Goal: Information Seeking & Learning: Learn about a topic

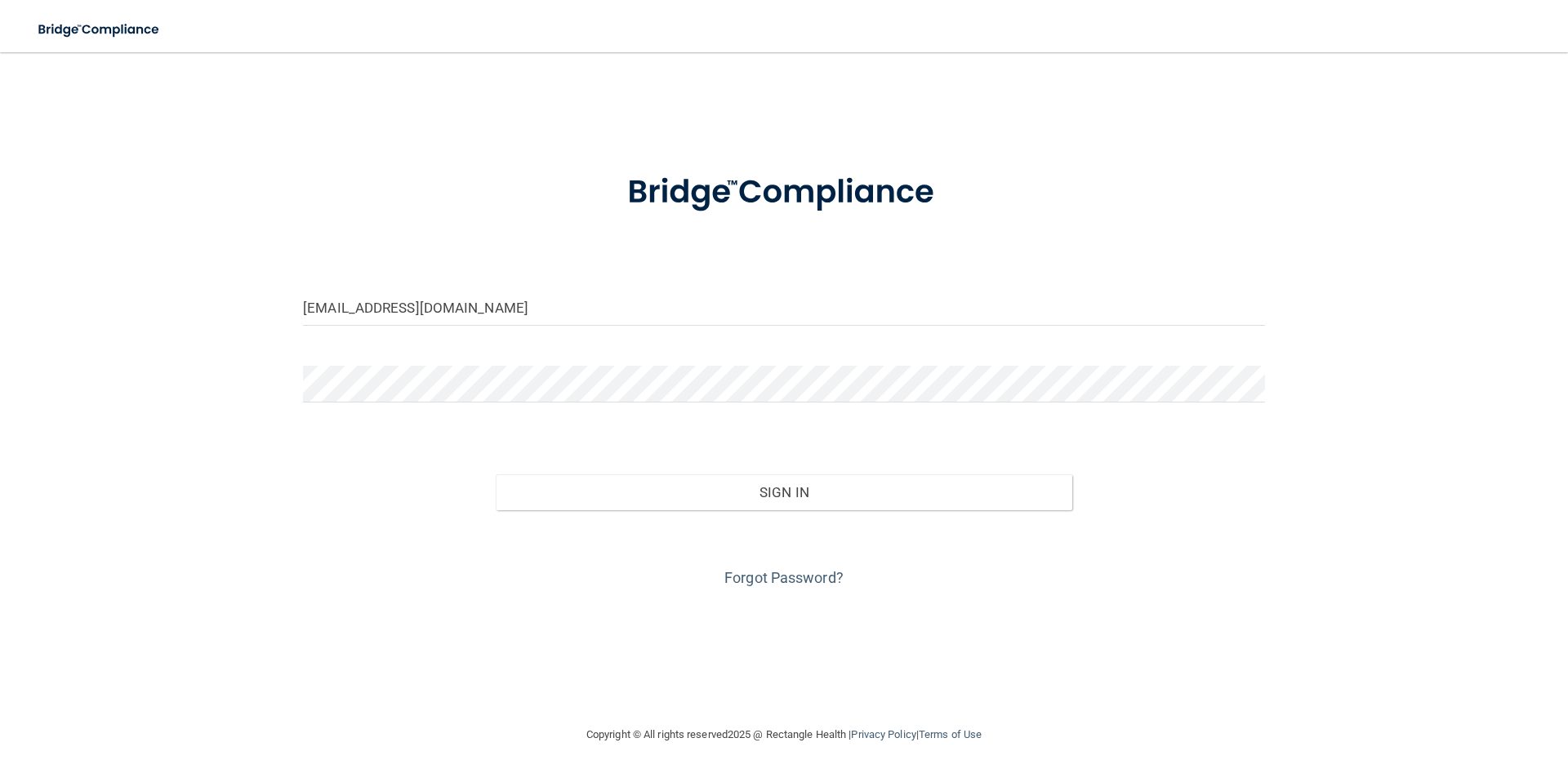
type input "[EMAIL_ADDRESS][DOMAIN_NAME]"
click at [496, 474] on button "Sign In" at bounding box center [784, 491] width 578 height 36
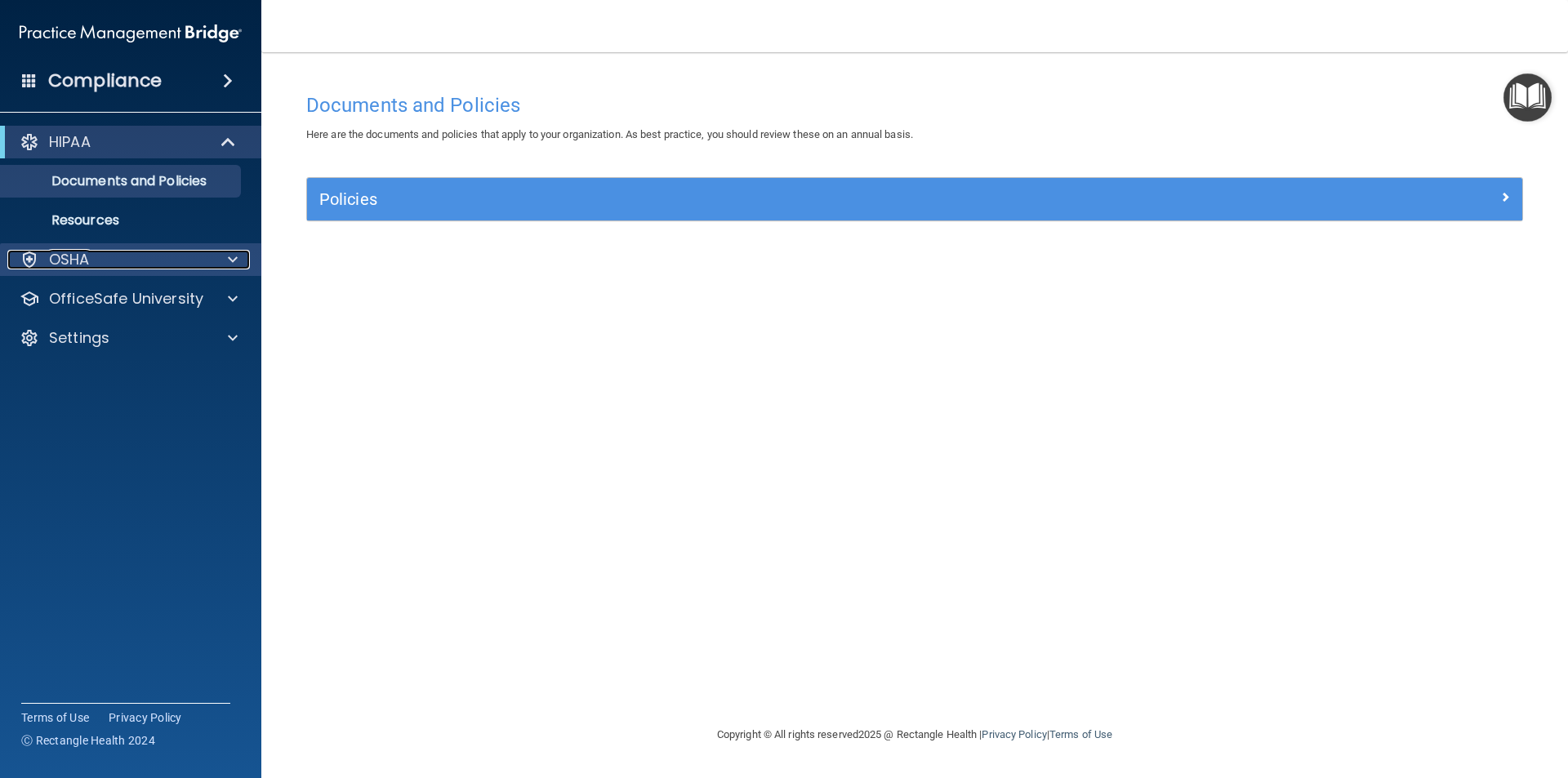
click at [162, 257] on div "OSHA" at bounding box center [109, 259] width 202 height 20
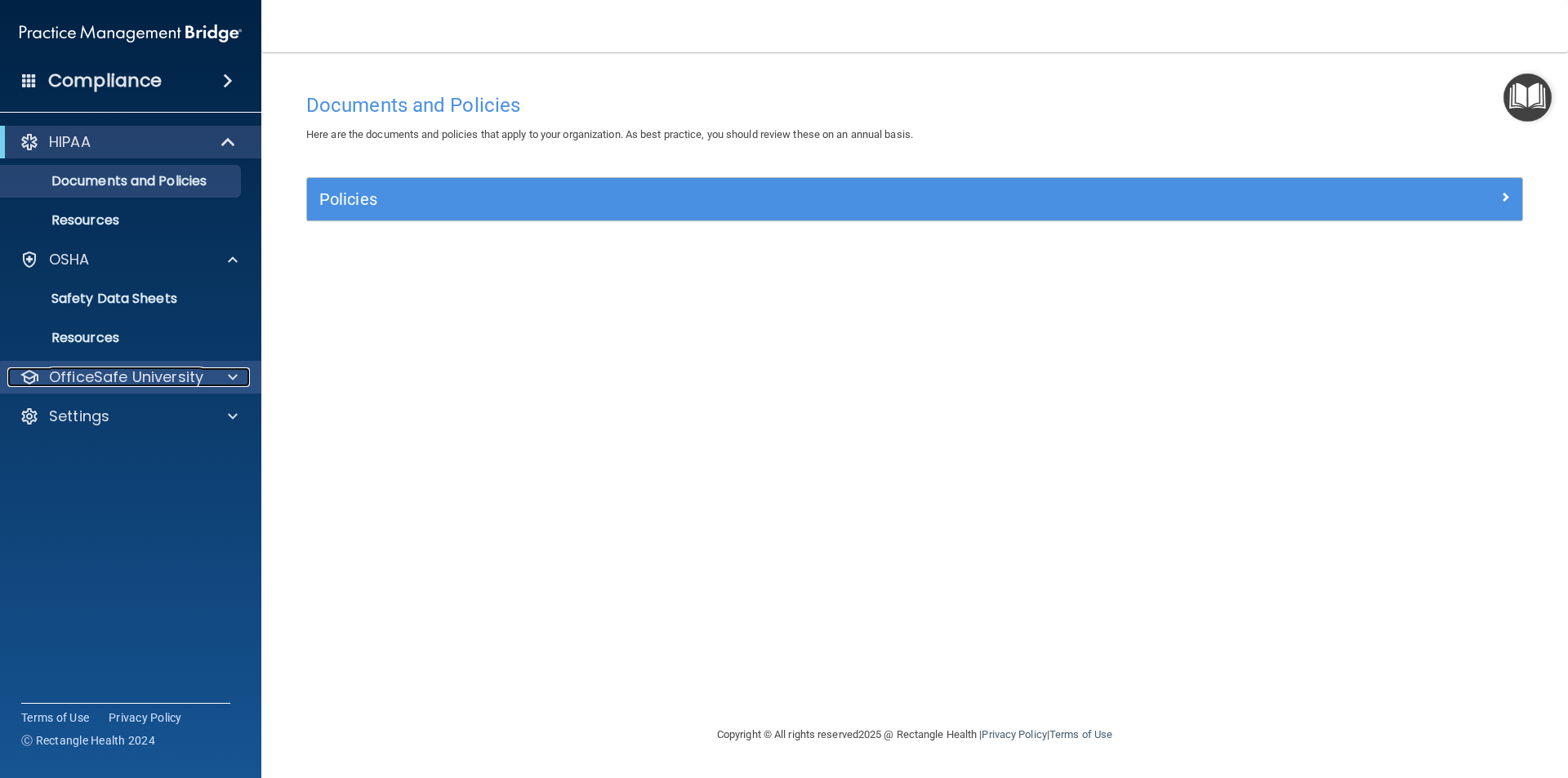
click at [186, 375] on p "OfficeSafe University" at bounding box center [126, 377] width 154 height 20
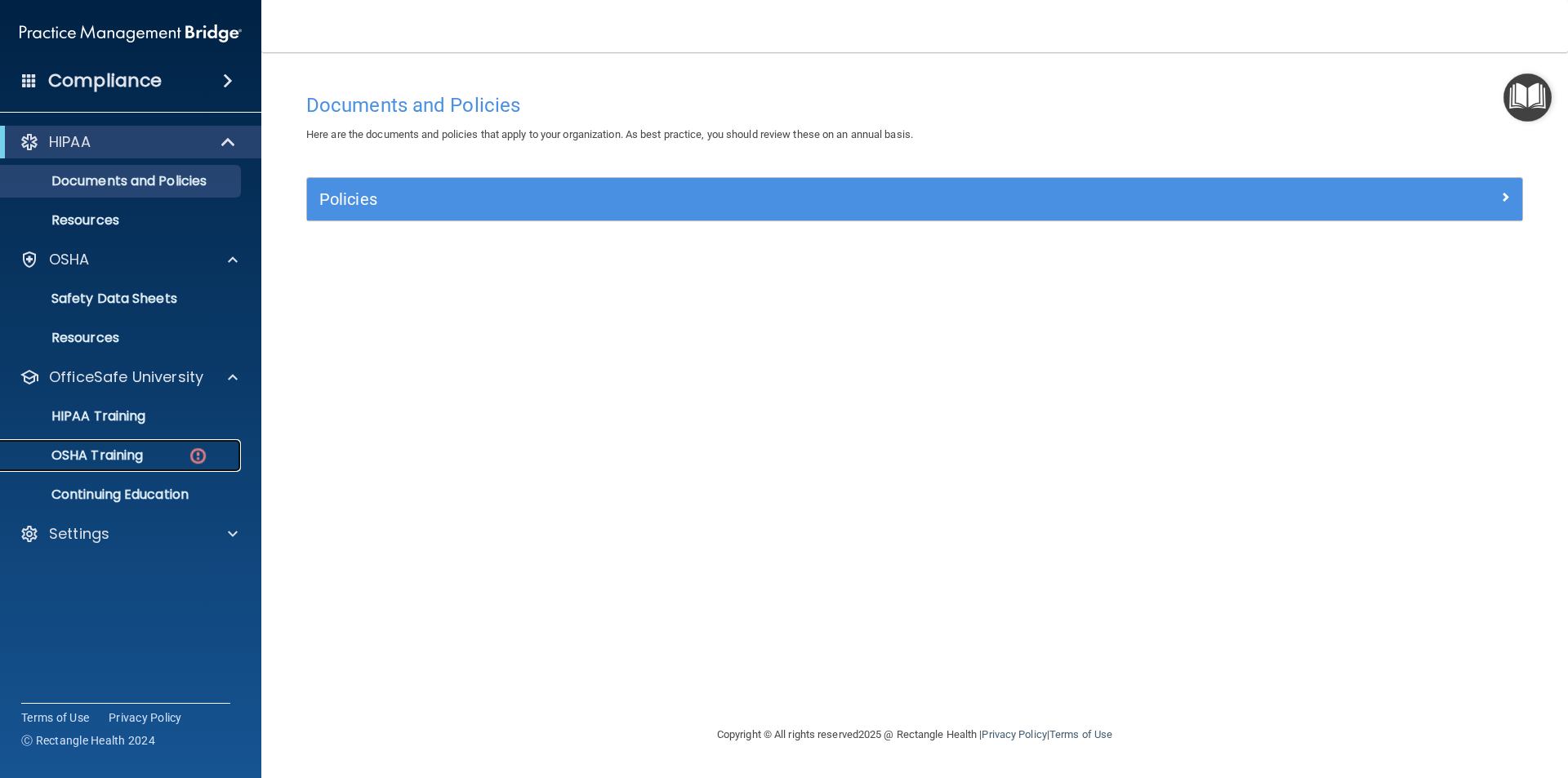
click at [138, 457] on p "OSHA Training" at bounding box center [77, 456] width 133 height 17
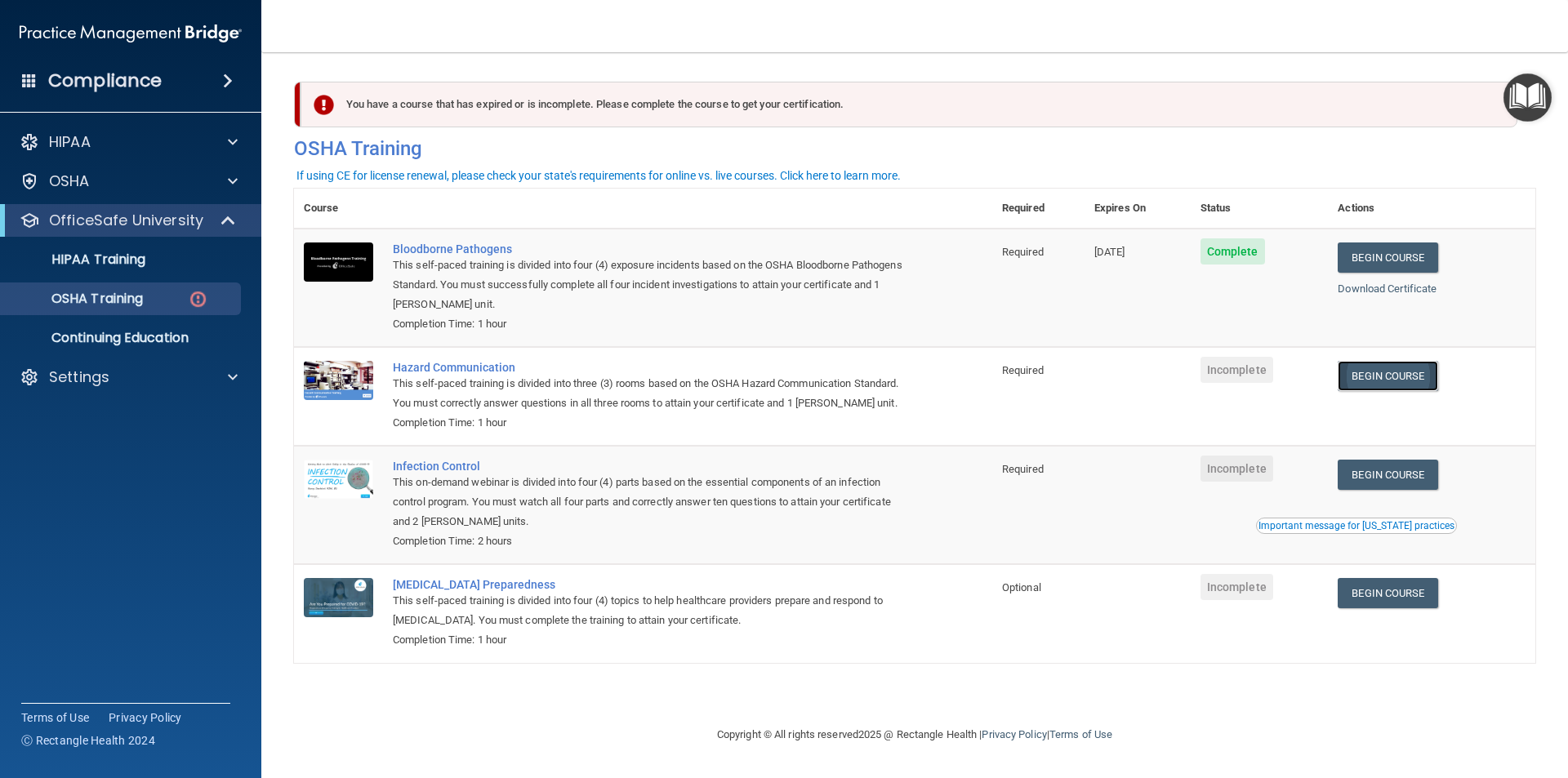
click at [1391, 383] on link "Begin Course" at bounding box center [1387, 375] width 99 height 30
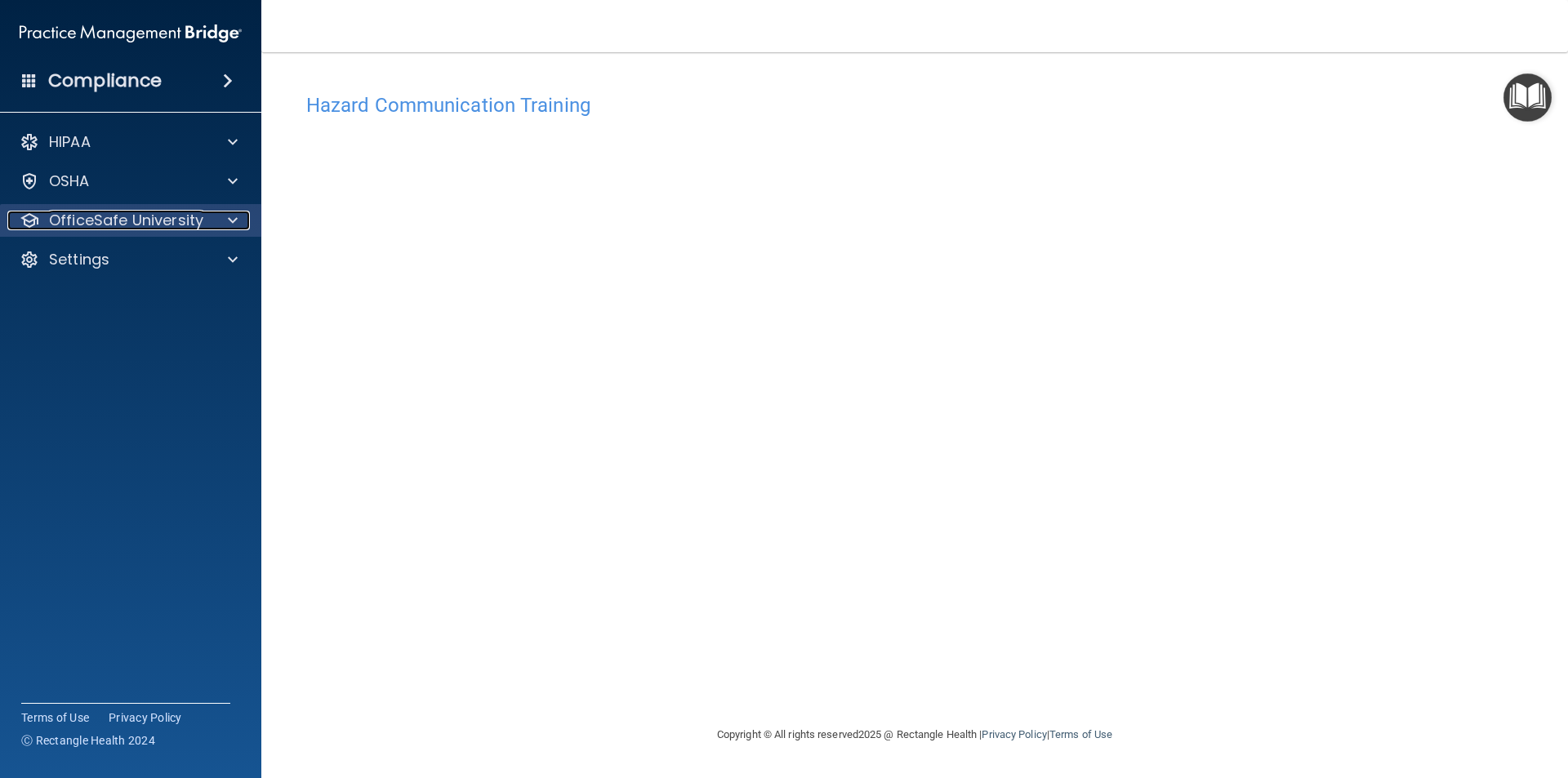
click at [152, 225] on p "OfficeSafe University" at bounding box center [126, 220] width 154 height 20
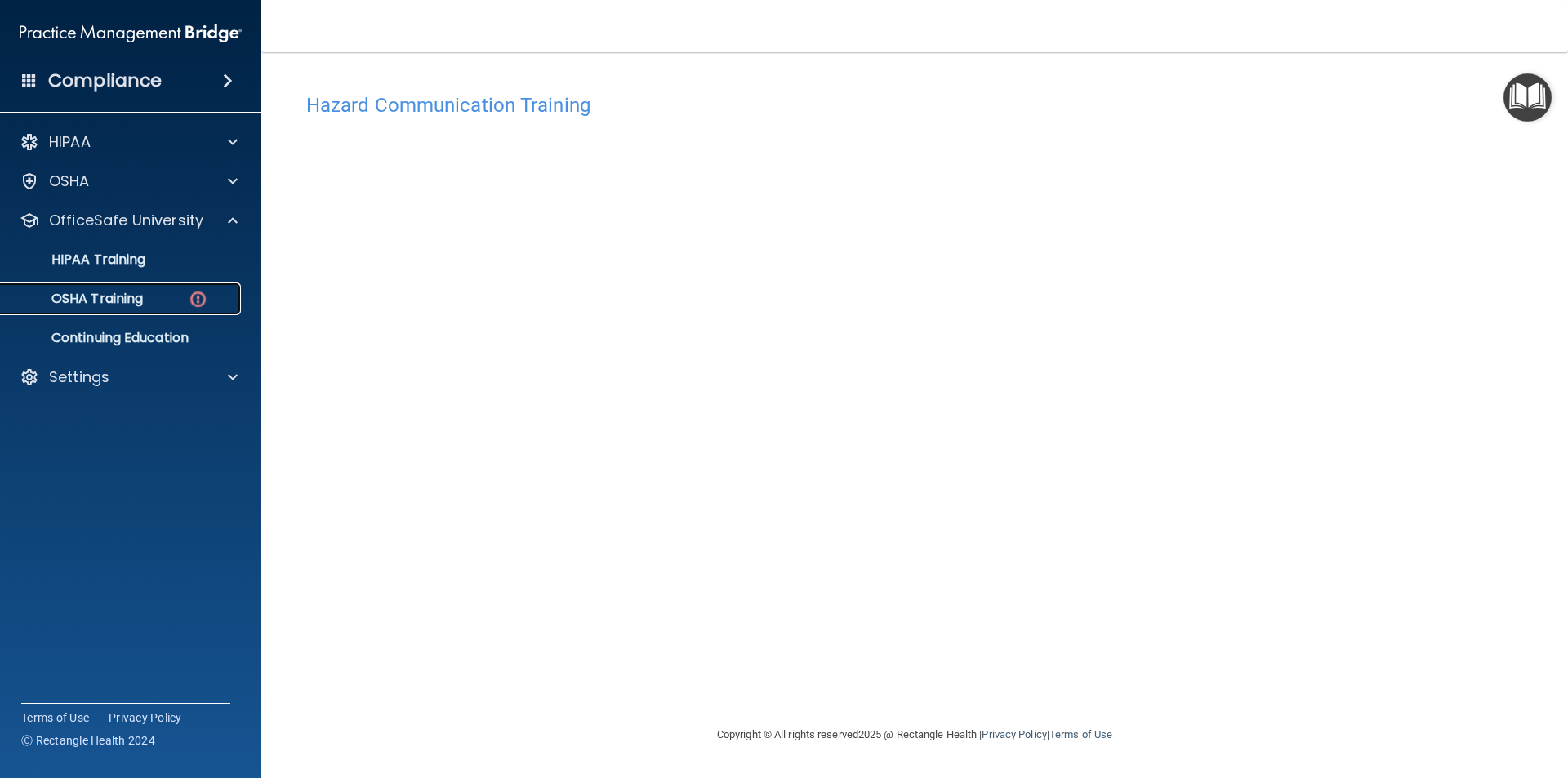
click at [160, 305] on div "OSHA Training" at bounding box center [122, 299] width 223 height 17
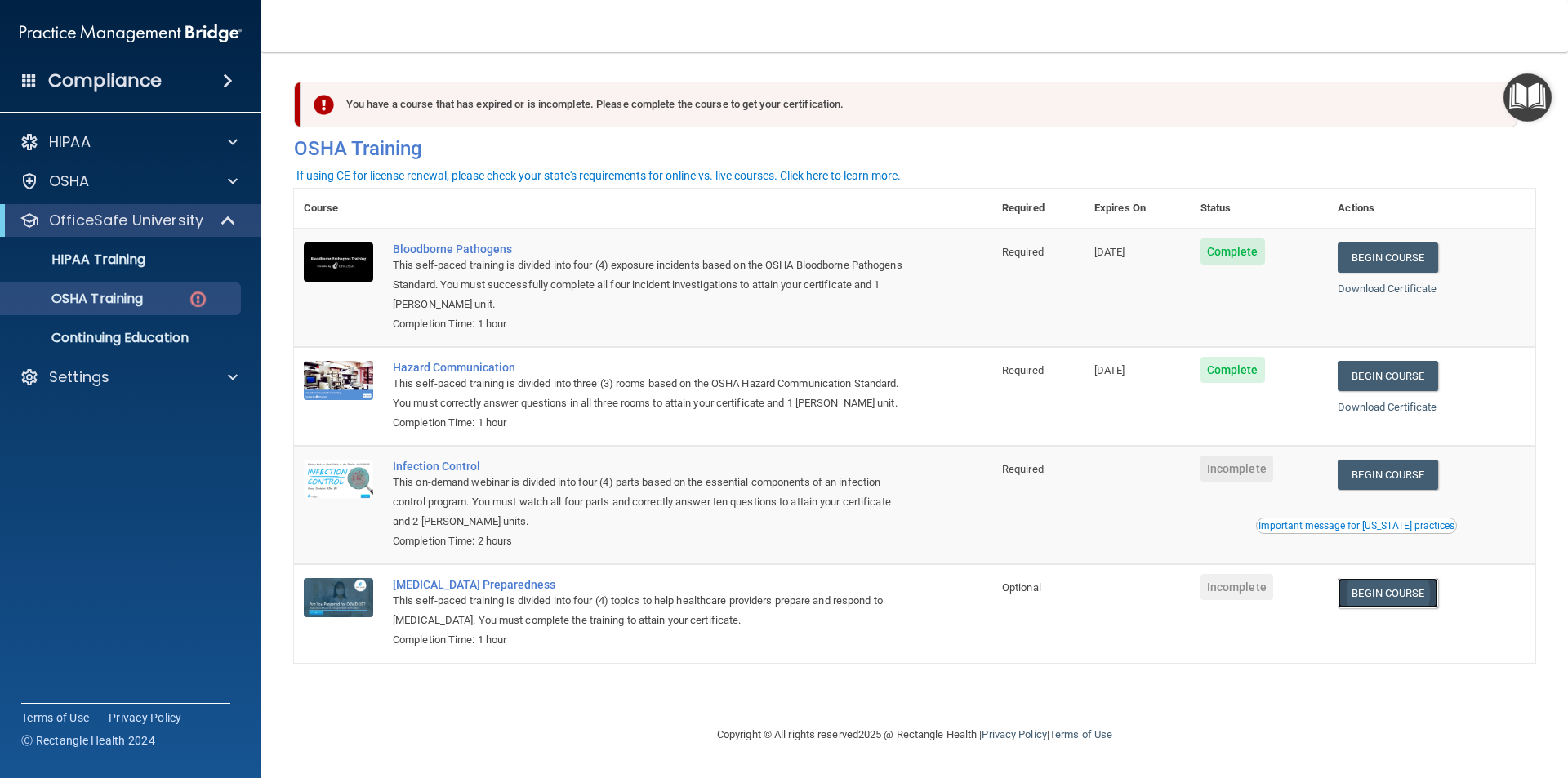
click at [1406, 601] on link "Begin Course" at bounding box center [1387, 593] width 99 height 30
click at [153, 365] on div "Settings" at bounding box center [131, 376] width 262 height 32
click at [117, 386] on div "Settings" at bounding box center [109, 377] width 202 height 20
click at [115, 449] on p "Sign Out" at bounding box center [122, 456] width 223 height 17
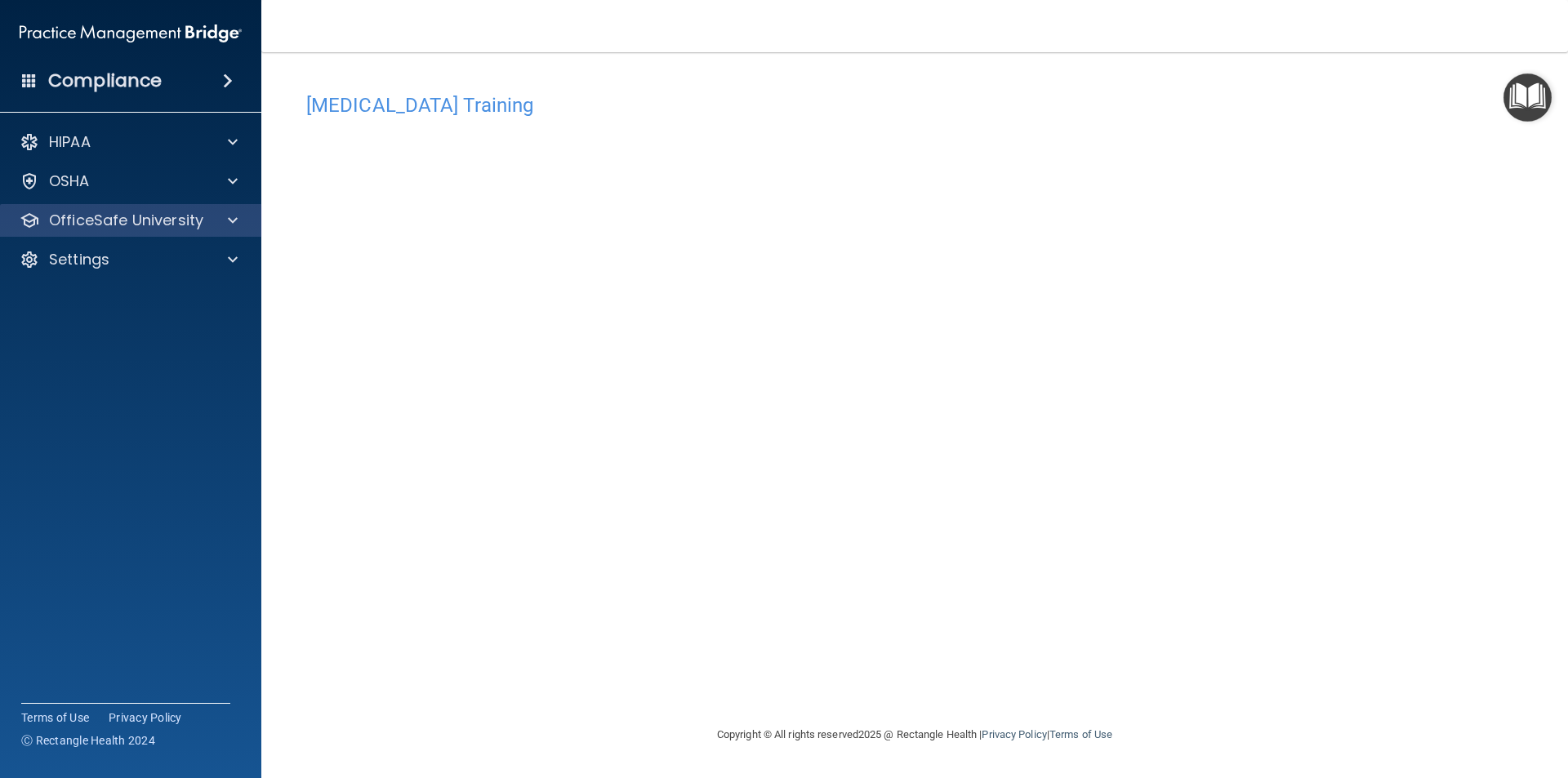
click at [138, 234] on div "OfficeSafe University" at bounding box center [131, 220] width 262 height 32
click at [232, 213] on span at bounding box center [233, 220] width 10 height 20
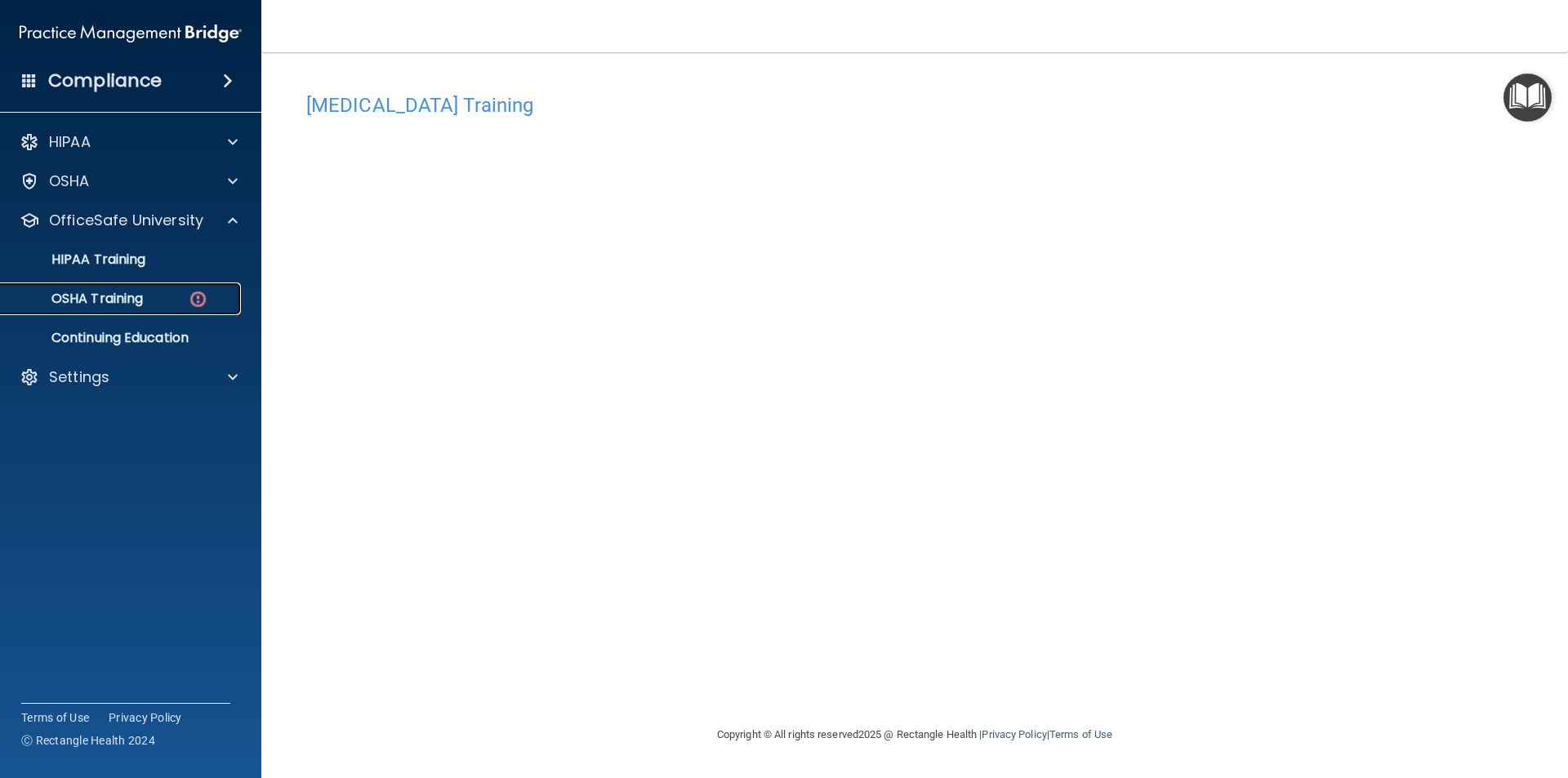
drag, startPoint x: 147, startPoint y: 291, endPoint x: 157, endPoint y: 295, distance: 10.8
click at [147, 292] on div "OSHA Training" at bounding box center [122, 299] width 223 height 17
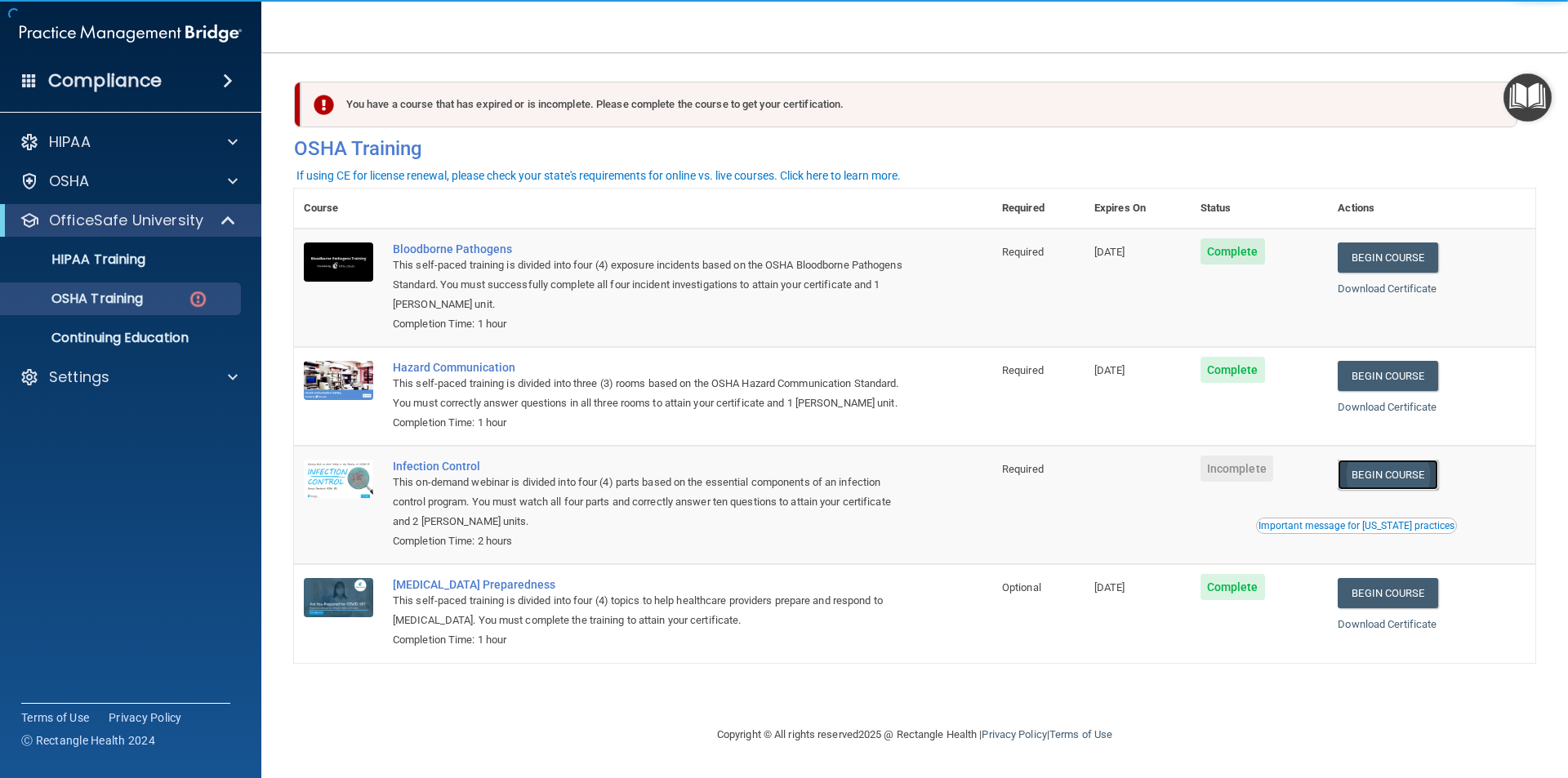
click at [1391, 477] on link "Begin Course" at bounding box center [1387, 475] width 99 height 30
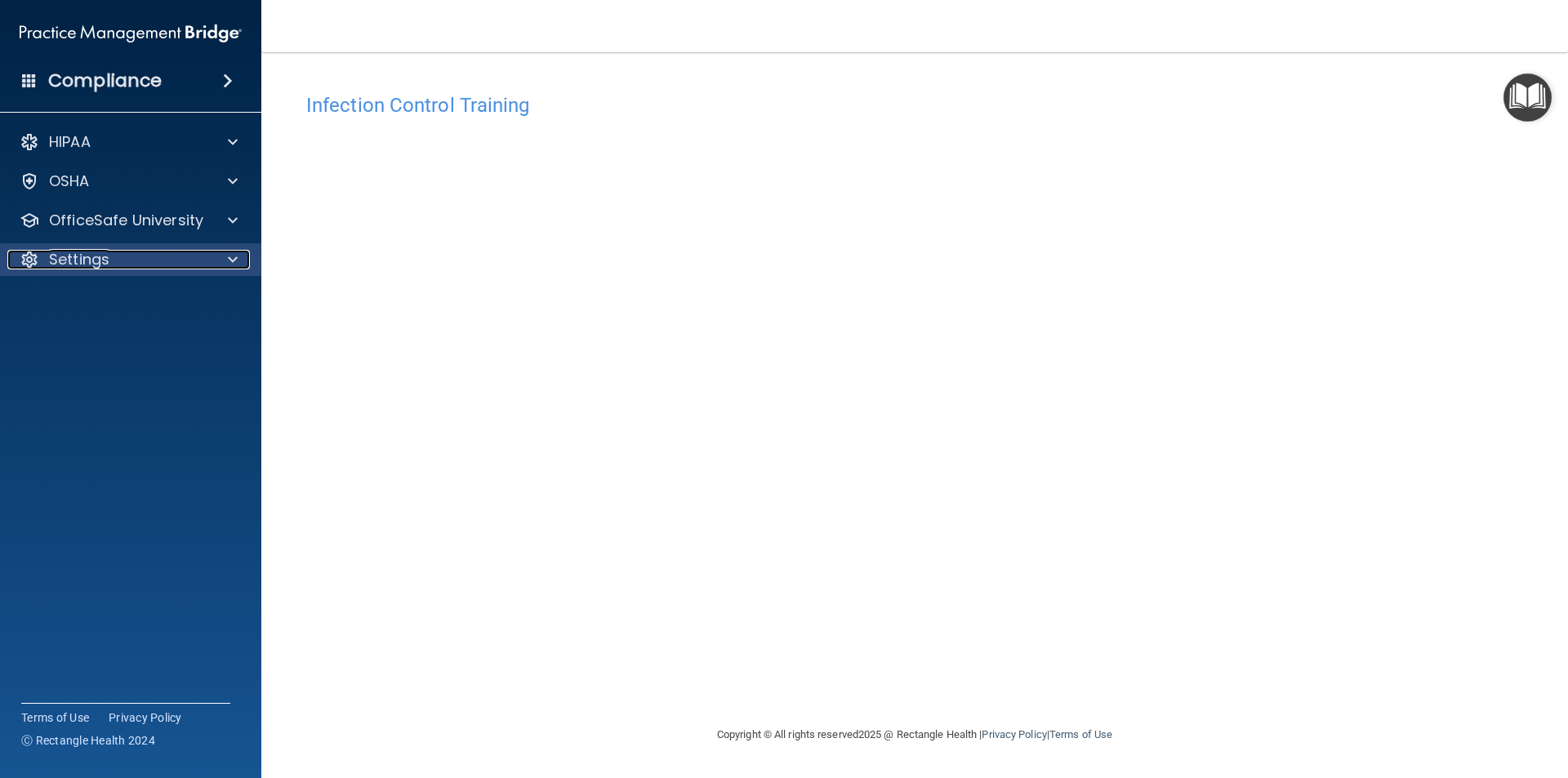
click at [143, 257] on div "Settings" at bounding box center [109, 259] width 202 height 20
click at [127, 331] on p "Sign Out" at bounding box center [122, 338] width 223 height 17
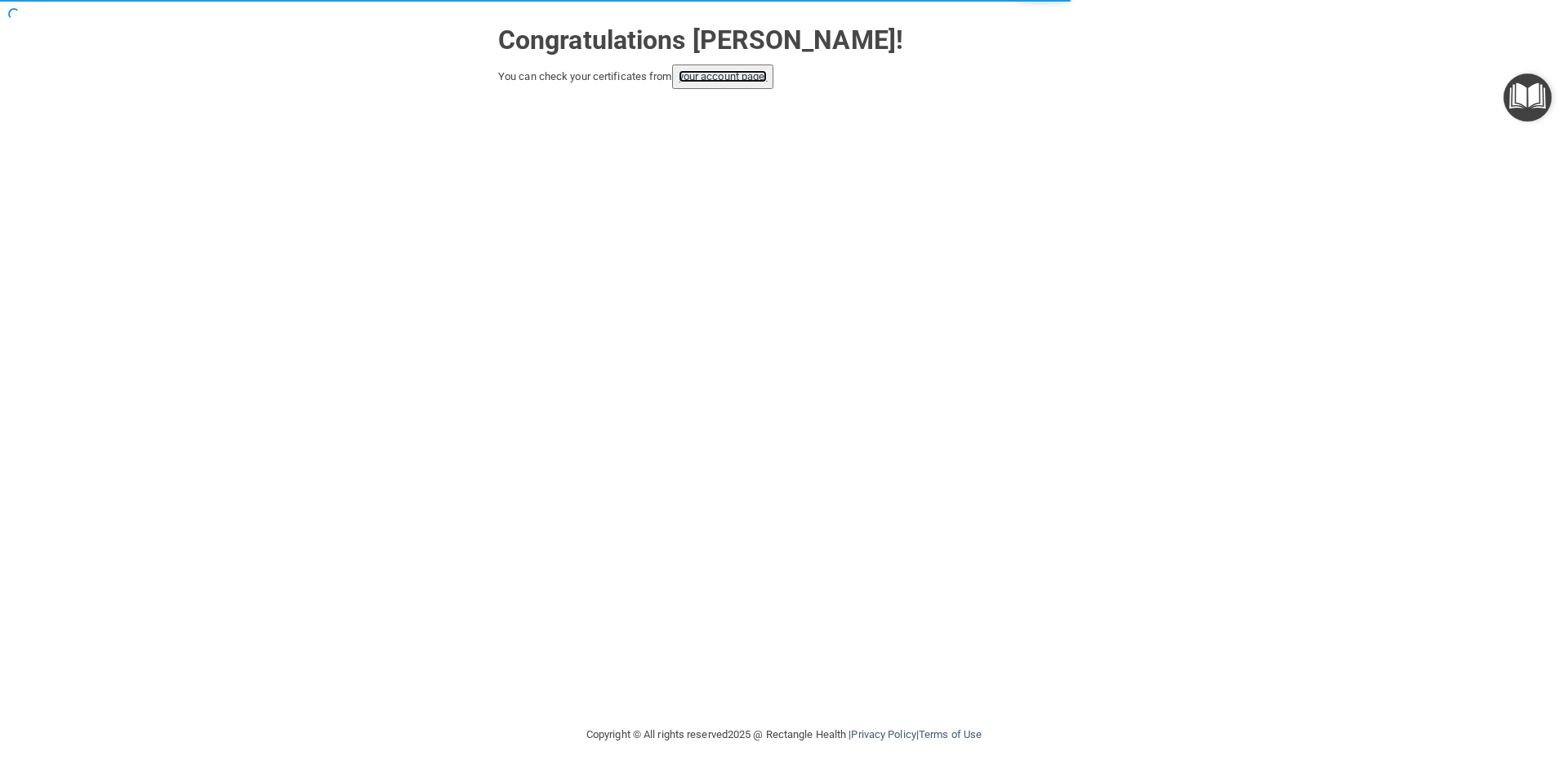
click at [757, 70] on link "your account page!" at bounding box center [723, 76] width 89 height 12
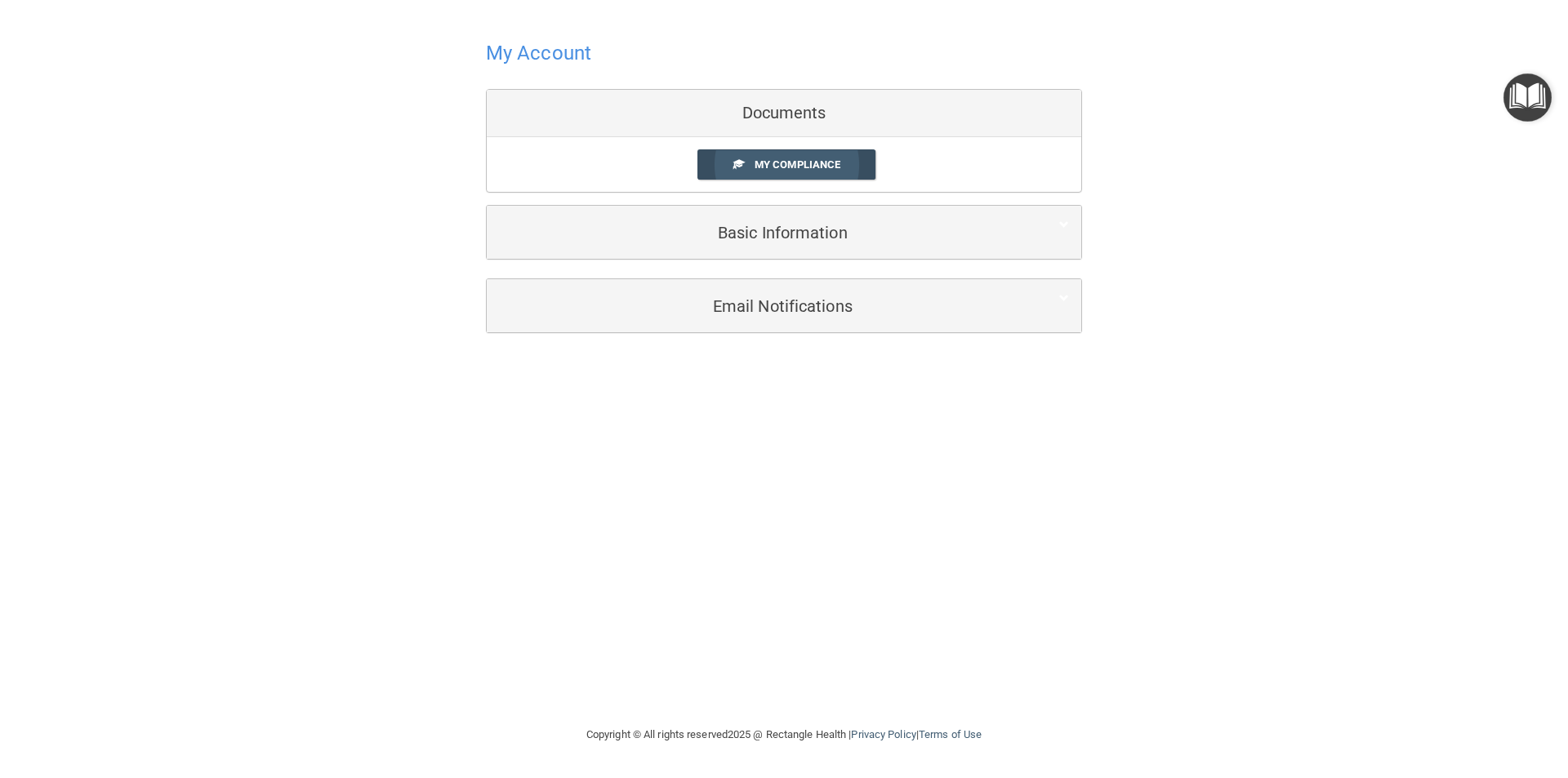
click at [851, 154] on link "My Compliance" at bounding box center [786, 164] width 179 height 30
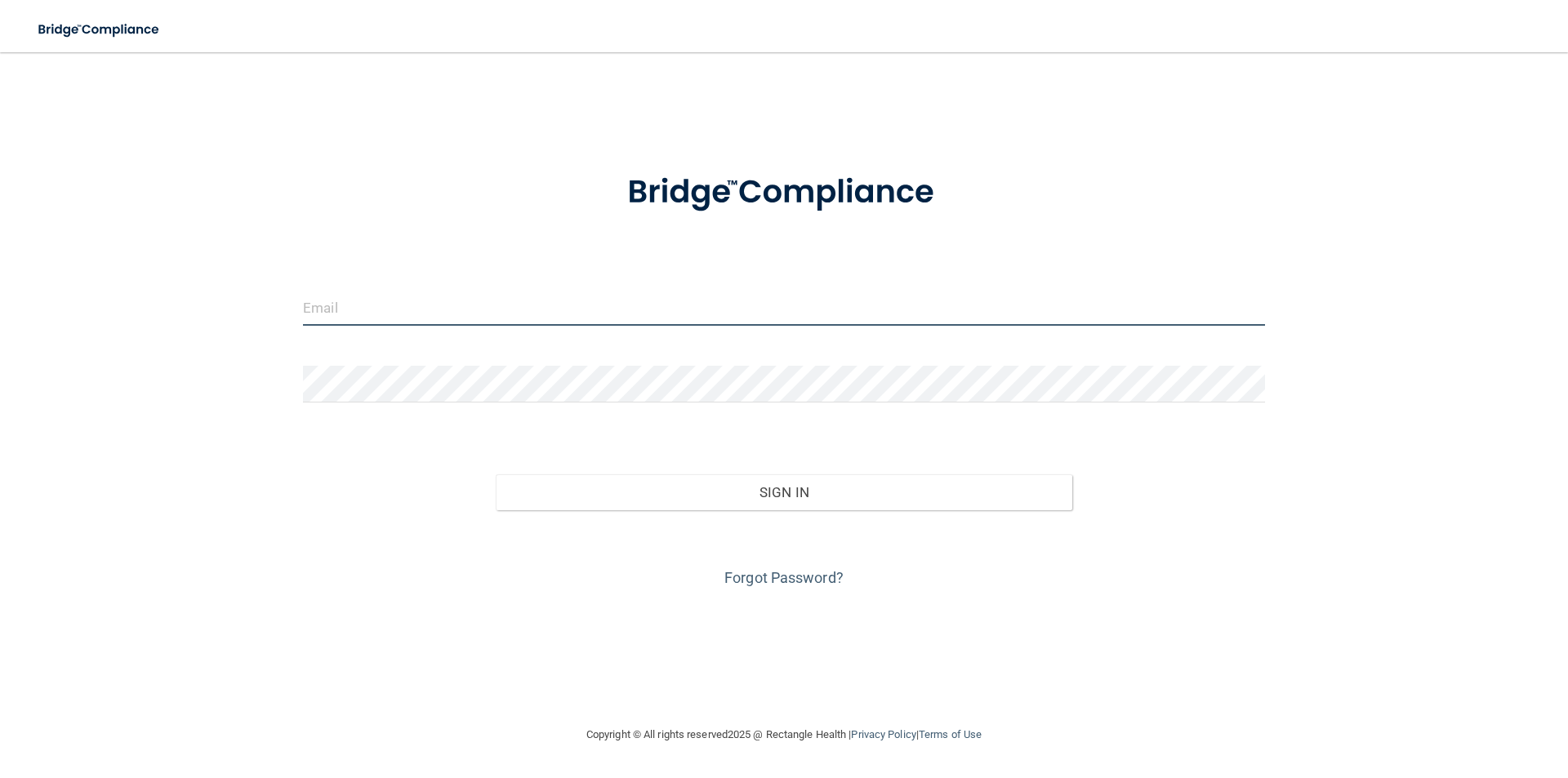
click at [537, 311] on input "email" at bounding box center [784, 307] width 962 height 36
type input "[EMAIL_ADDRESS][DOMAIN_NAME]"
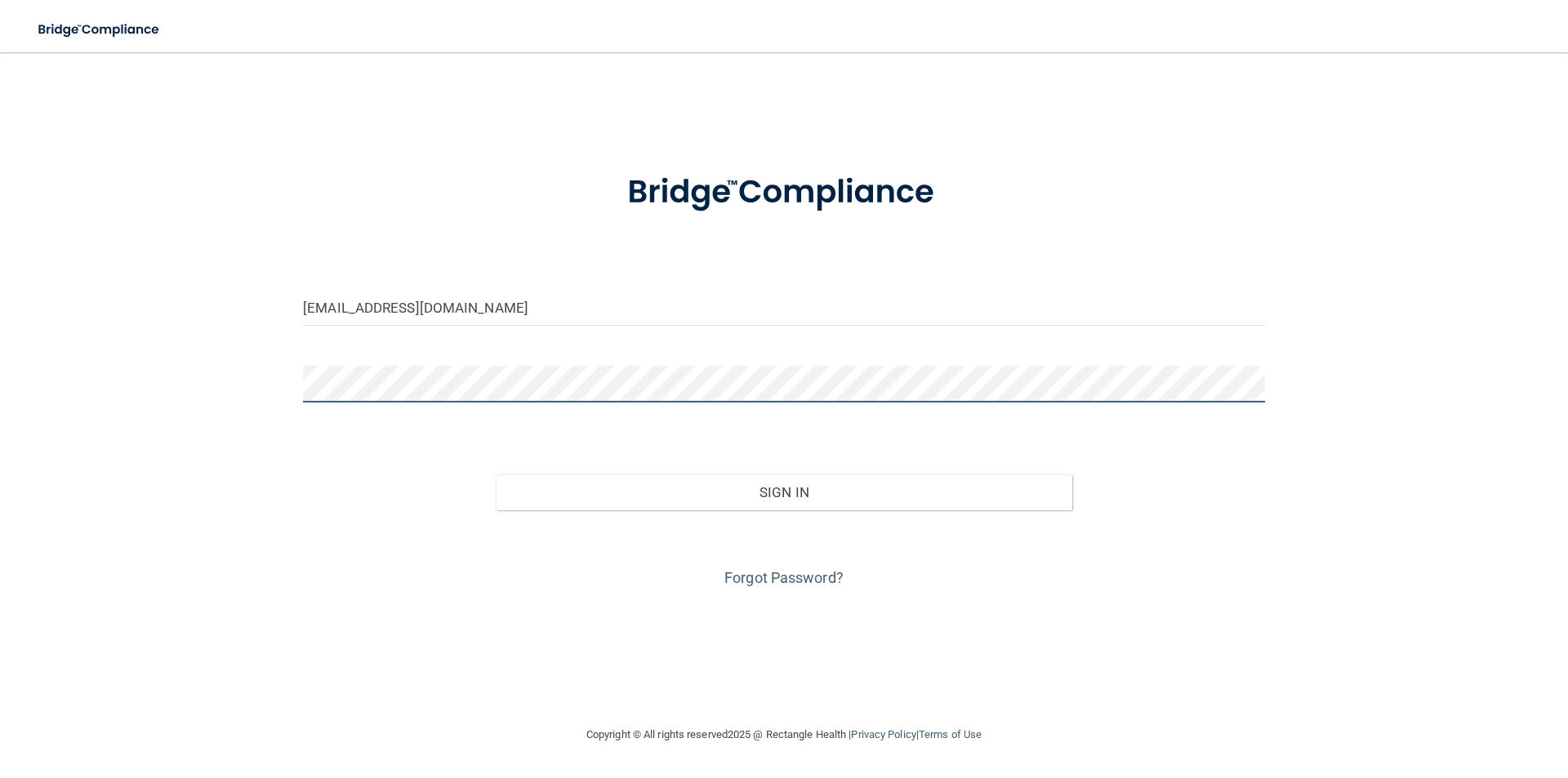
click at [496, 474] on button "Sign In" at bounding box center [784, 491] width 578 height 36
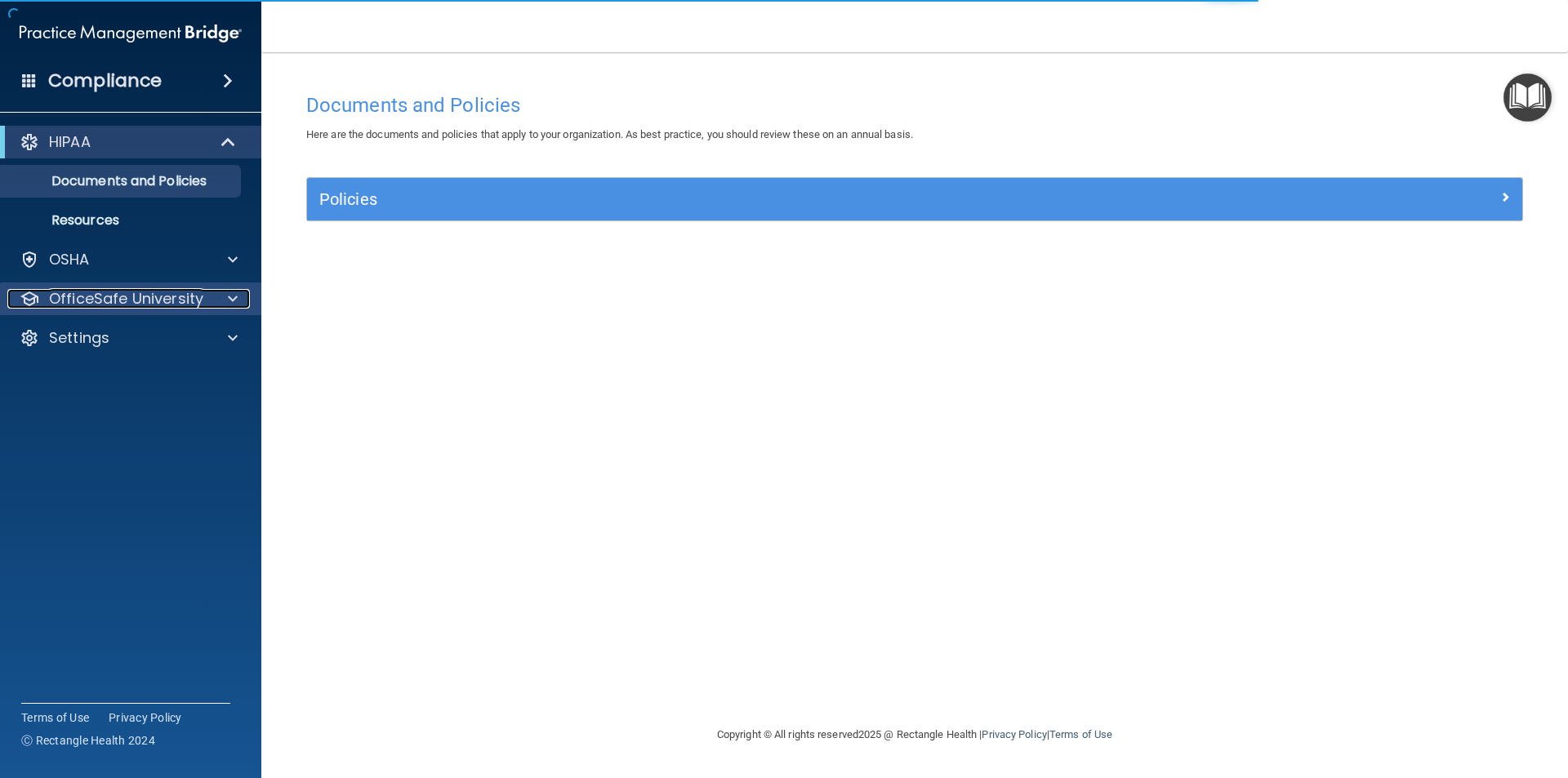
click at [99, 297] on p "OfficeSafe University" at bounding box center [126, 299] width 154 height 20
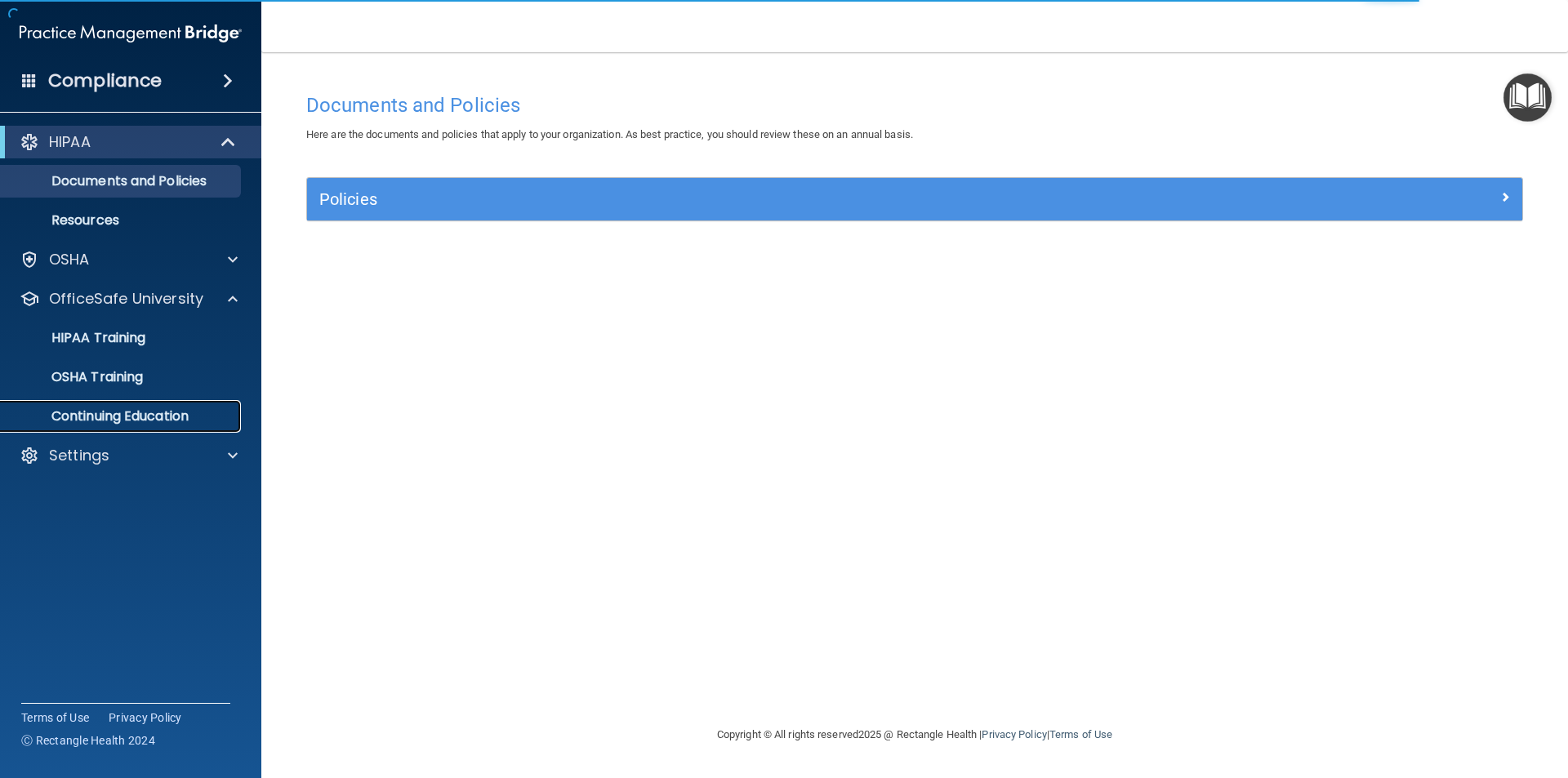
click at [131, 415] on p "Continuing Education" at bounding box center [122, 417] width 223 height 17
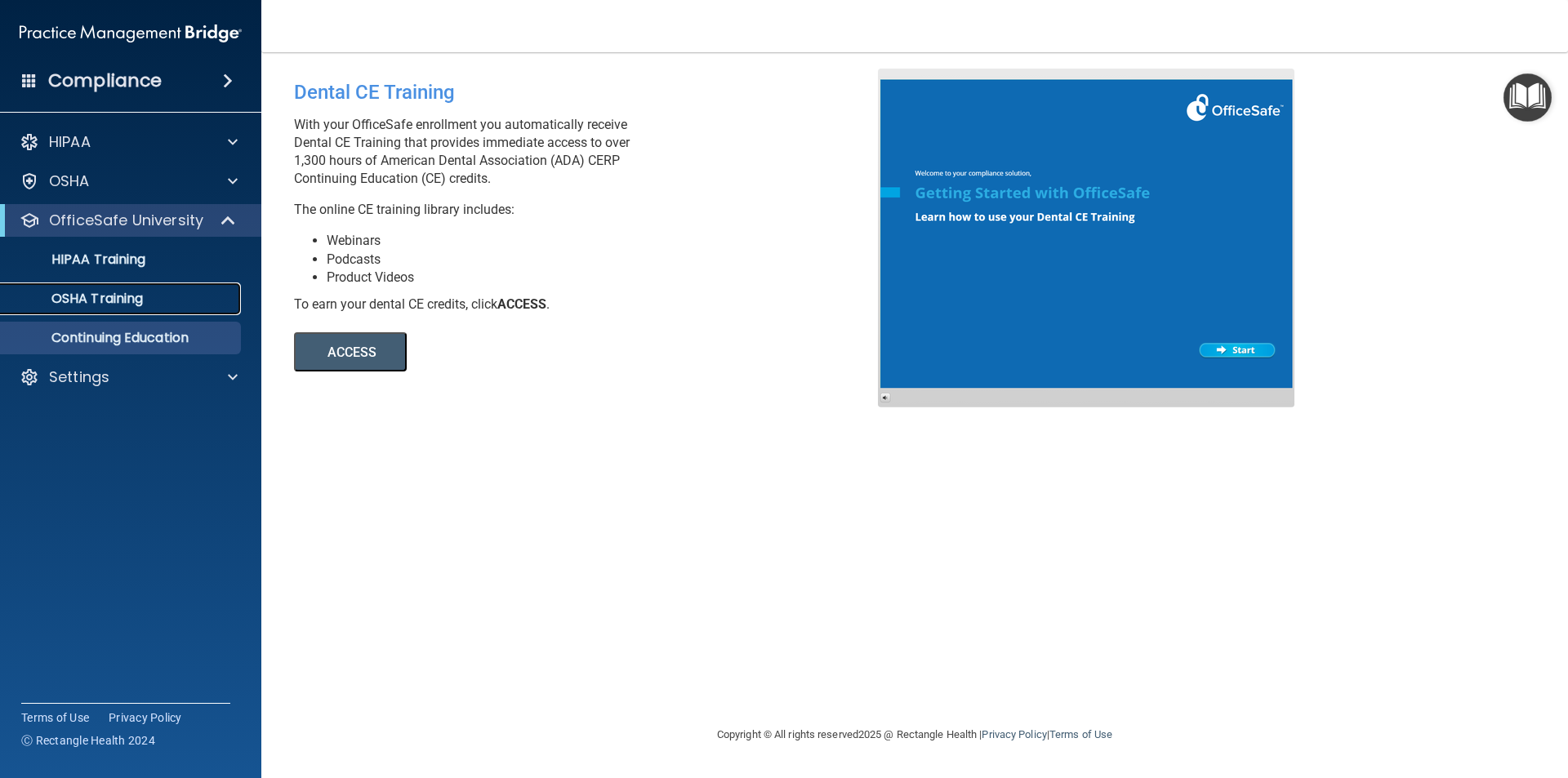
click at [164, 308] on link "OSHA Training" at bounding box center [112, 298] width 257 height 32
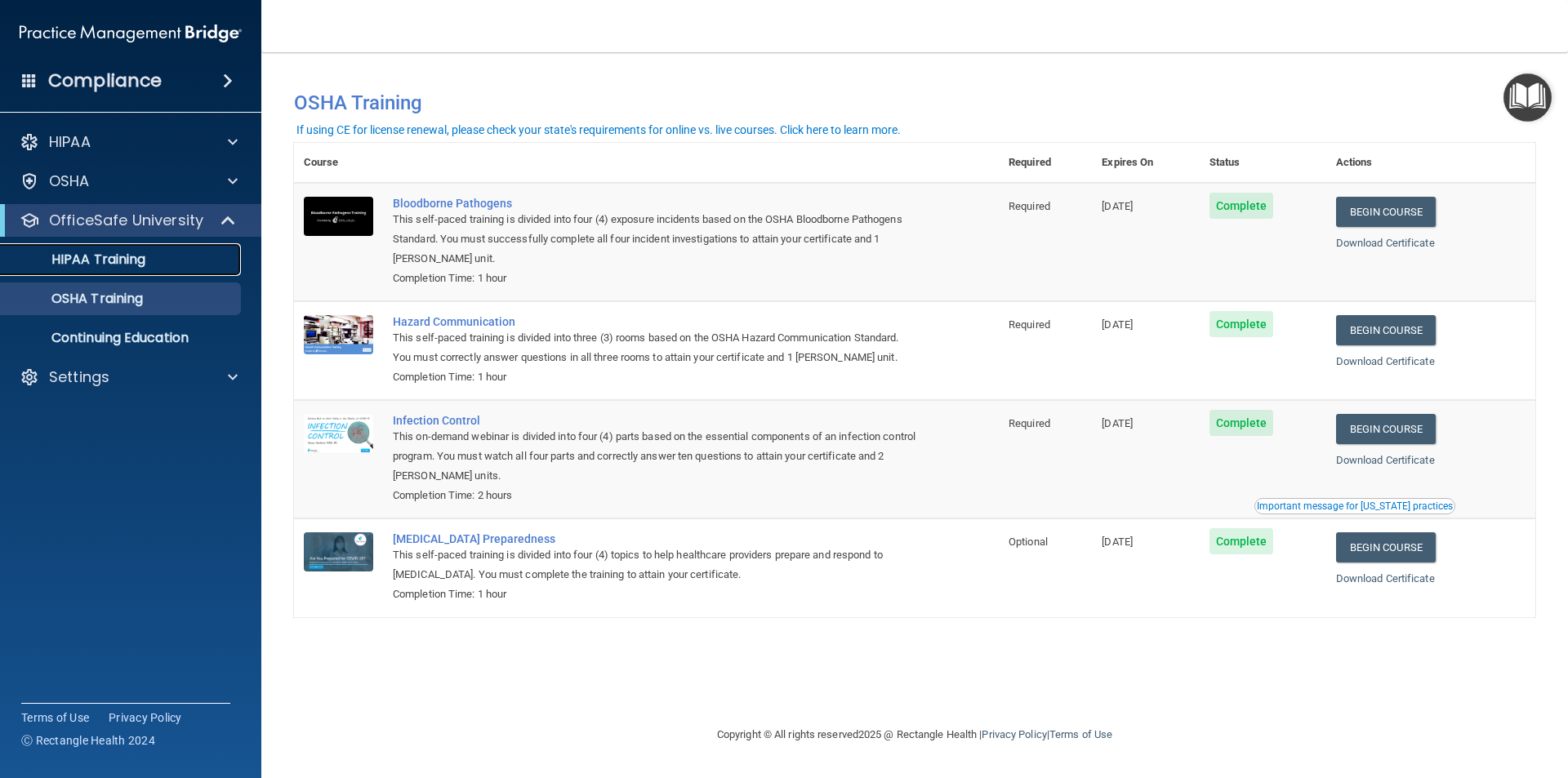
drag, startPoint x: 97, startPoint y: 249, endPoint x: 110, endPoint y: 250, distance: 13.0
click at [99, 249] on link "HIPAA Training" at bounding box center [112, 259] width 257 height 32
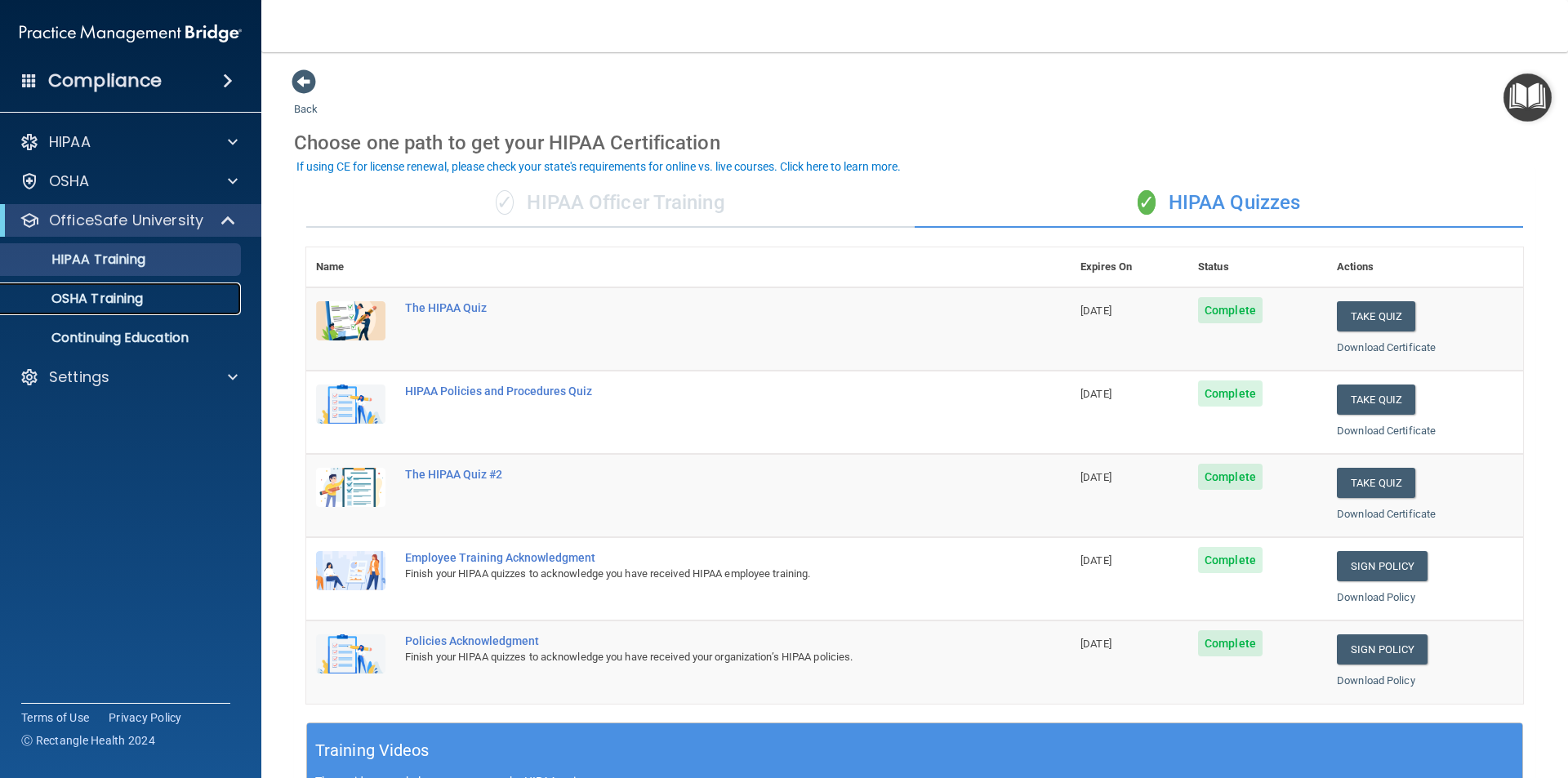
click at [141, 298] on p "OSHA Training" at bounding box center [77, 299] width 133 height 17
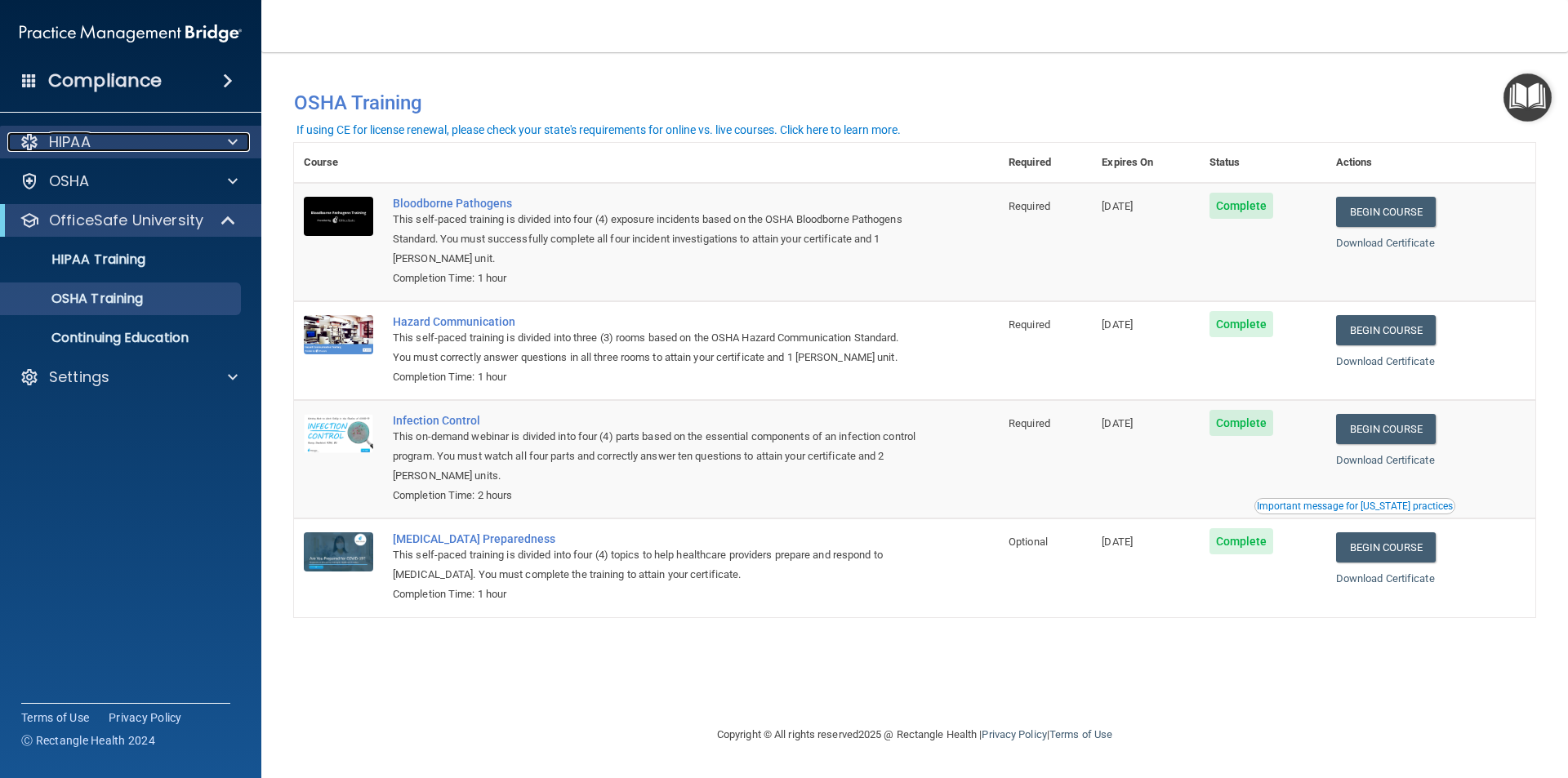
click at [138, 138] on div "HIPAA" at bounding box center [109, 143] width 202 height 20
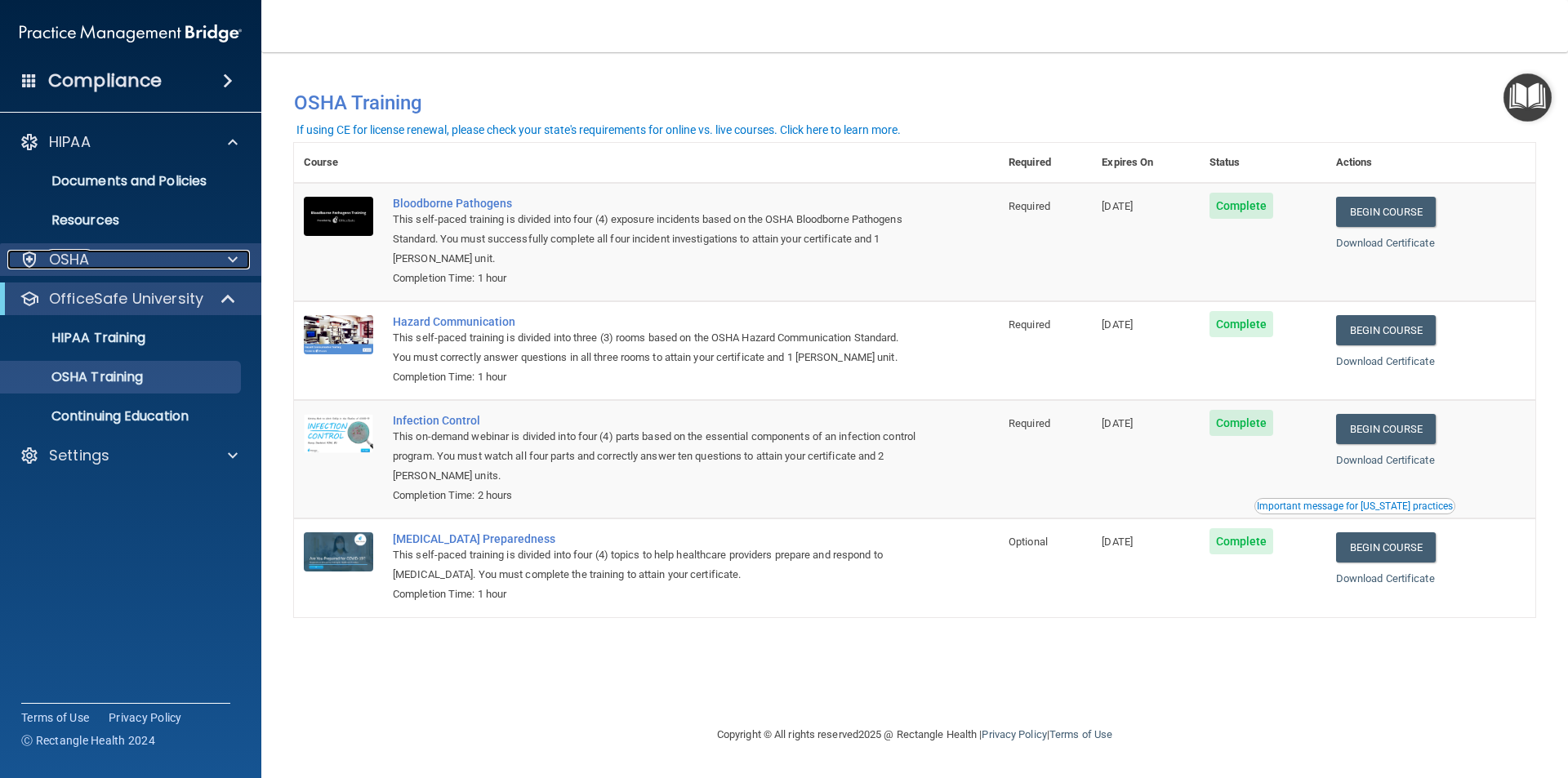
click at [189, 263] on div "OSHA" at bounding box center [109, 259] width 202 height 20
